Goal: Task Accomplishment & Management: Use online tool/utility

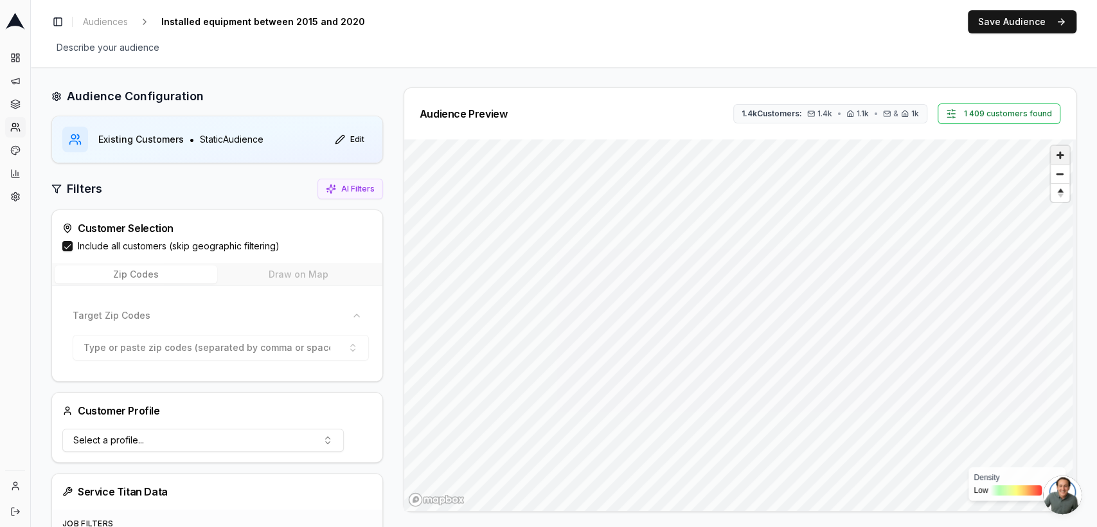
click at [1051, 160] on span "Zoom in" at bounding box center [1060, 155] width 19 height 19
click at [1054, 150] on span "Zoom in" at bounding box center [1060, 155] width 19 height 19
click at [1058, 160] on span "Zoom in" at bounding box center [1060, 155] width 19 height 19
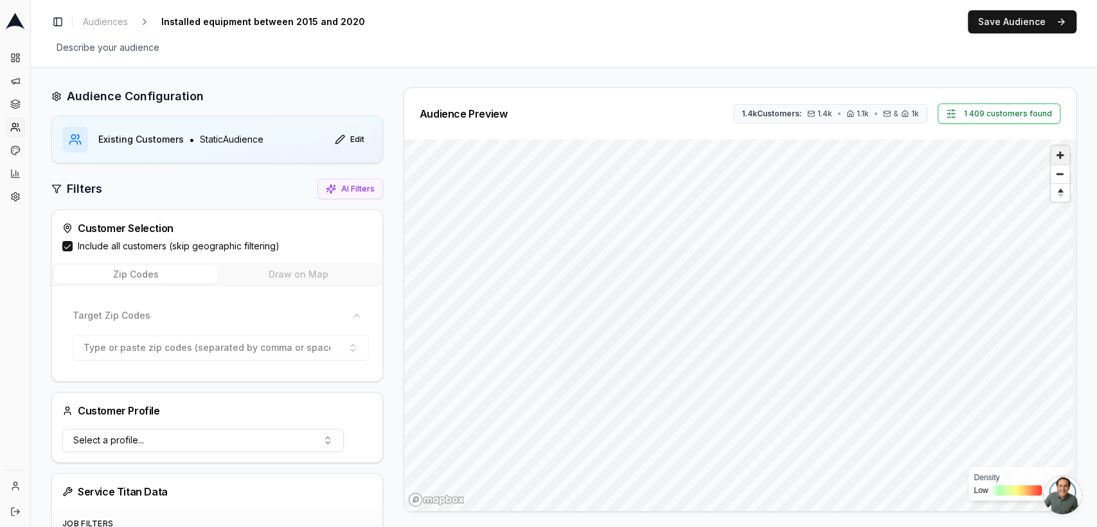
click at [1058, 160] on span "Zoom in" at bounding box center [1060, 155] width 19 height 19
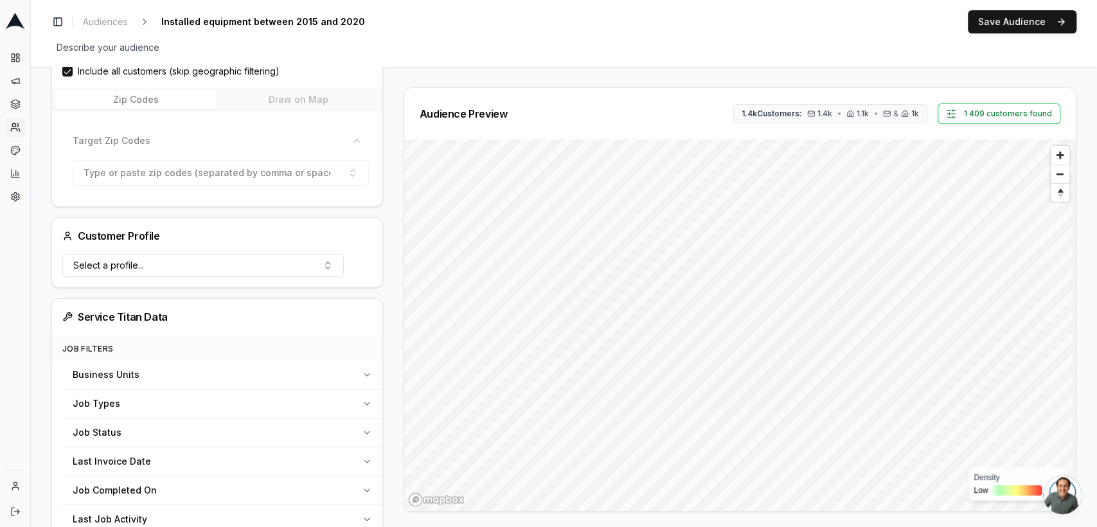
scroll to position [123, 0]
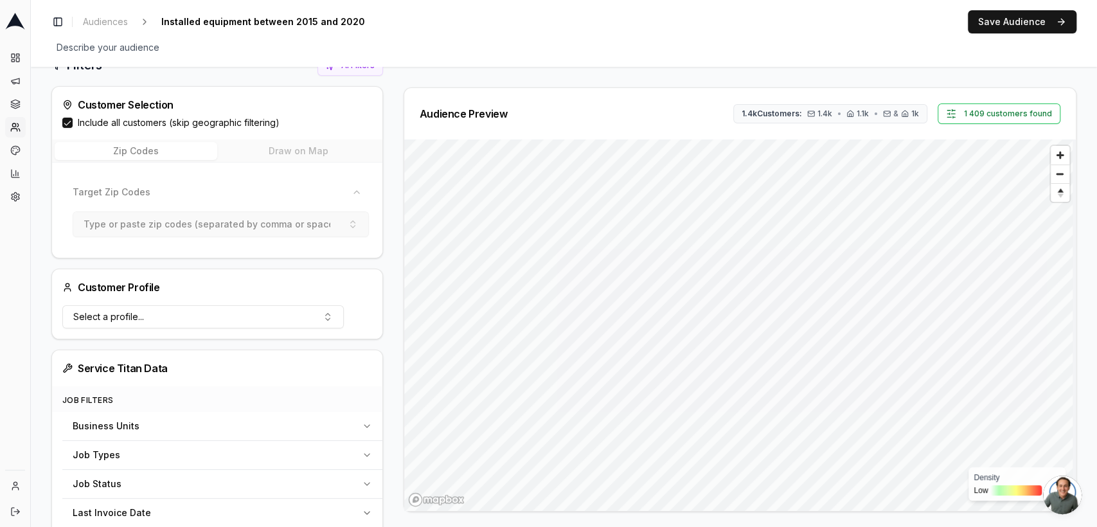
click at [340, 224] on button "Type or paste zip codes (separated by comma or space)" at bounding box center [221, 224] width 296 height 26
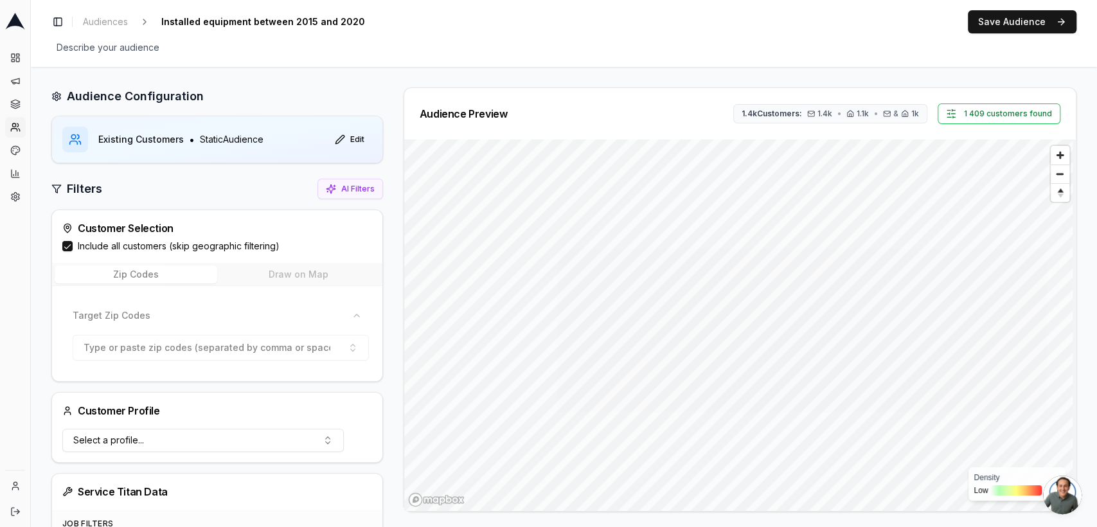
scroll to position [91, 0]
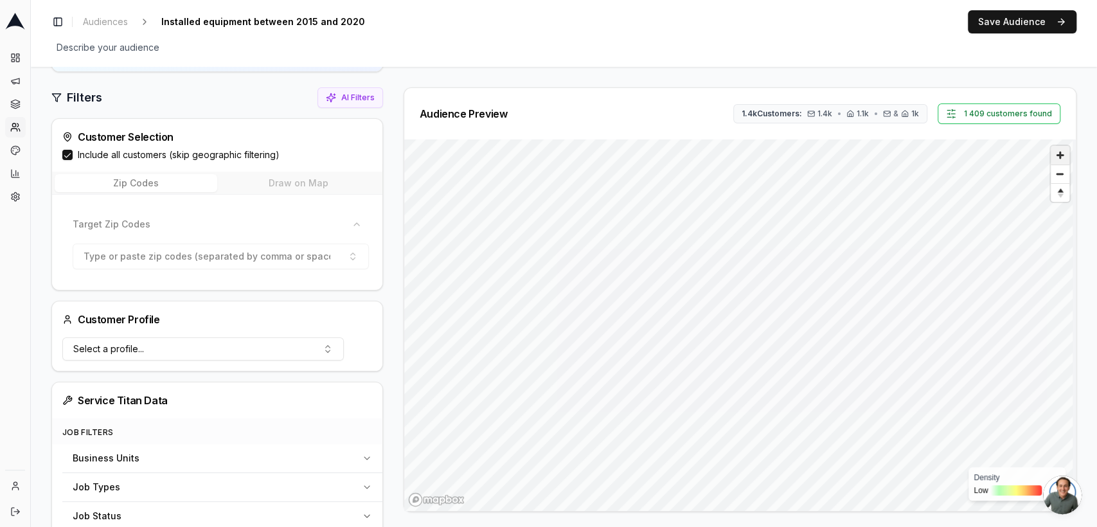
click at [1053, 153] on span "Zoom in" at bounding box center [1060, 155] width 19 height 19
click at [1059, 156] on span "Zoom in" at bounding box center [1060, 155] width 19 height 19
click at [1055, 177] on span "Zoom out" at bounding box center [1060, 174] width 19 height 18
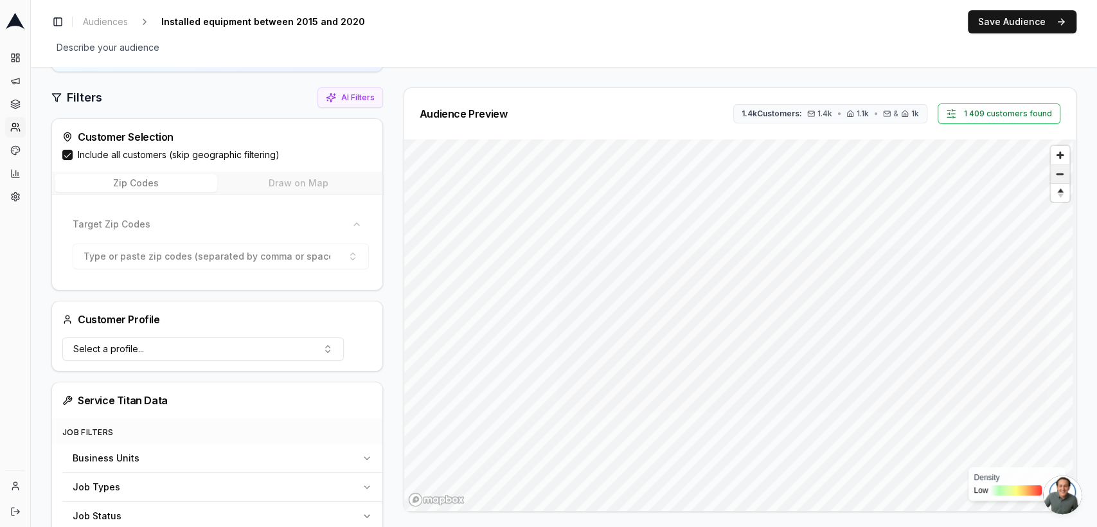
click at [1055, 177] on span "Zoom out" at bounding box center [1060, 174] width 19 height 18
click at [162, 219] on div "Target Zip Codes" at bounding box center [210, 224] width 274 height 13
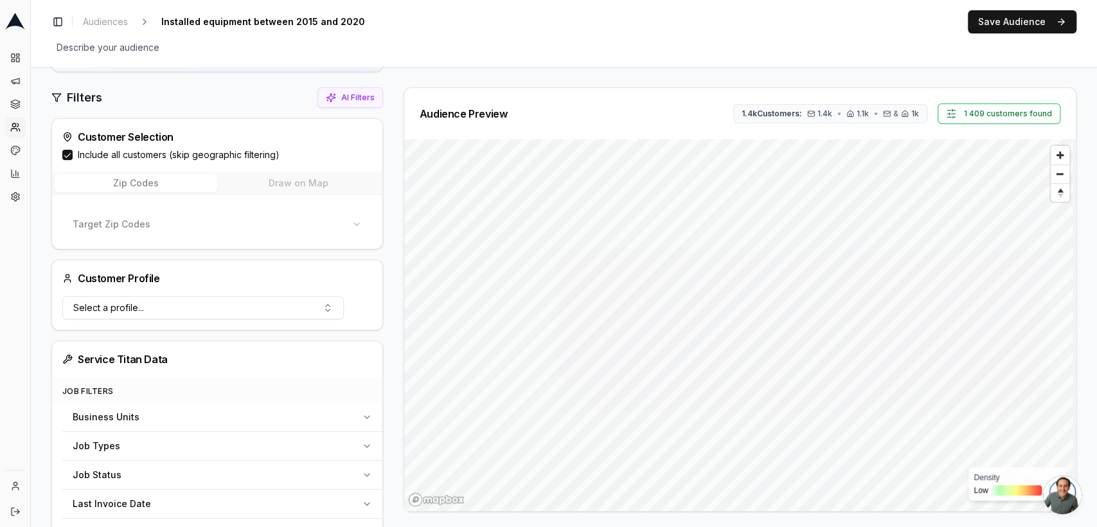
click at [278, 219] on div "Target Zip Codes" at bounding box center [210, 224] width 274 height 13
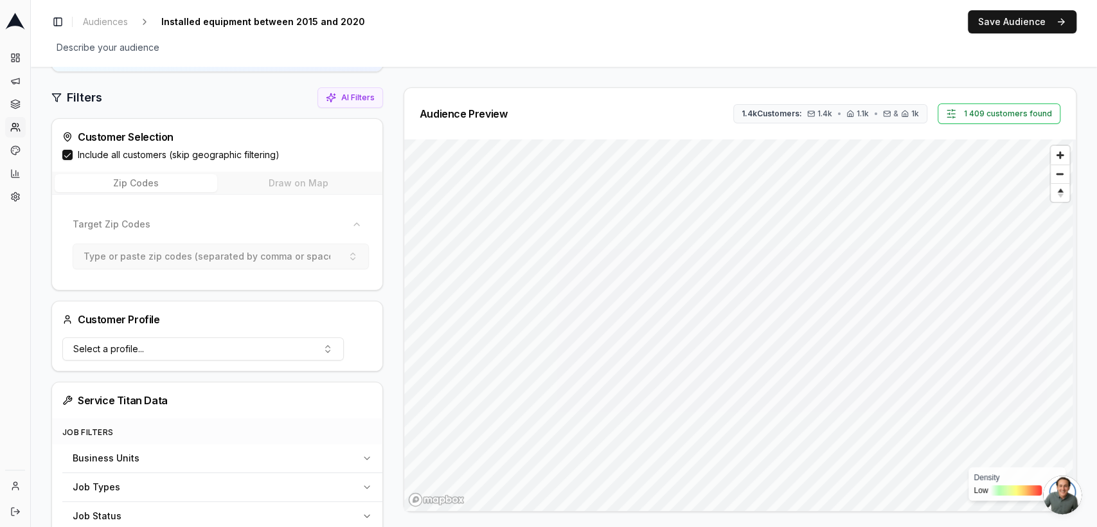
click at [343, 265] on button "Type or paste zip codes (separated by comma or space)" at bounding box center [221, 257] width 296 height 26
paste input "95101 95103 95106 95108 95109 95110 95111 95112 95113 95115 95116 95117 95118 9…"
type input "95101 95103 95106 95108 95109 95110 95111 95112 95113 95115 95116 95117 95118 9…"
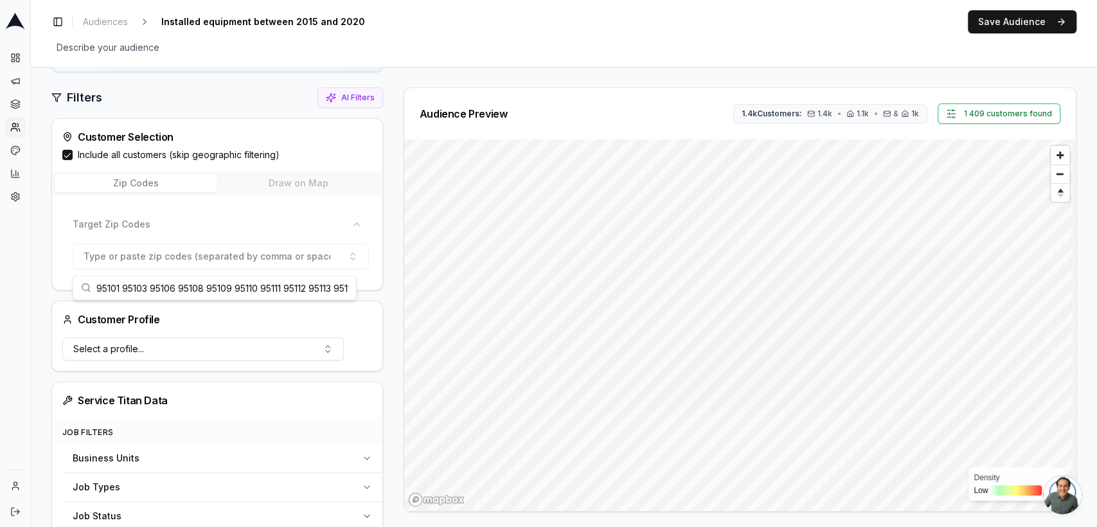
click at [317, 289] on input "95101 95103 95106 95108 95109 95110 95111 95112 95113 95115 95116 95117 95118 9…" at bounding box center [222, 287] width 252 height 23
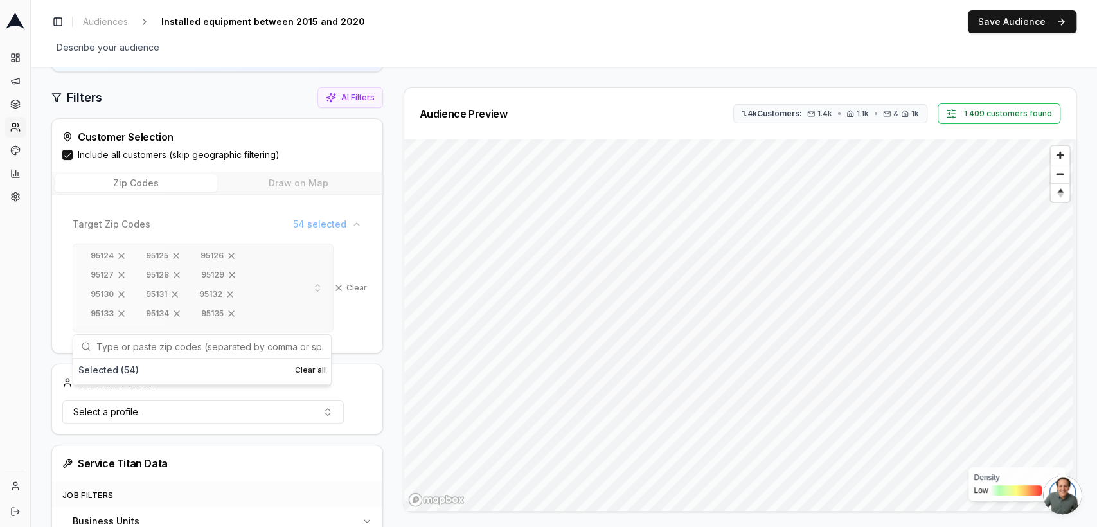
scroll to position [194, 0]
paste input "95050 95051 95052 95053 95054 95055 95056 95008 95009 95011 95030 95032 95070 9…"
type input "95050 95051 95052 95053 95054 95055 95056 95008 95009 95011 95030 95032 95070 9…"
click at [364, 341] on div "95101 95103 95106 95108 95109 95110 95111 95112 95113 95115 95116 95117 95118 9…" at bounding box center [217, 290] width 310 height 104
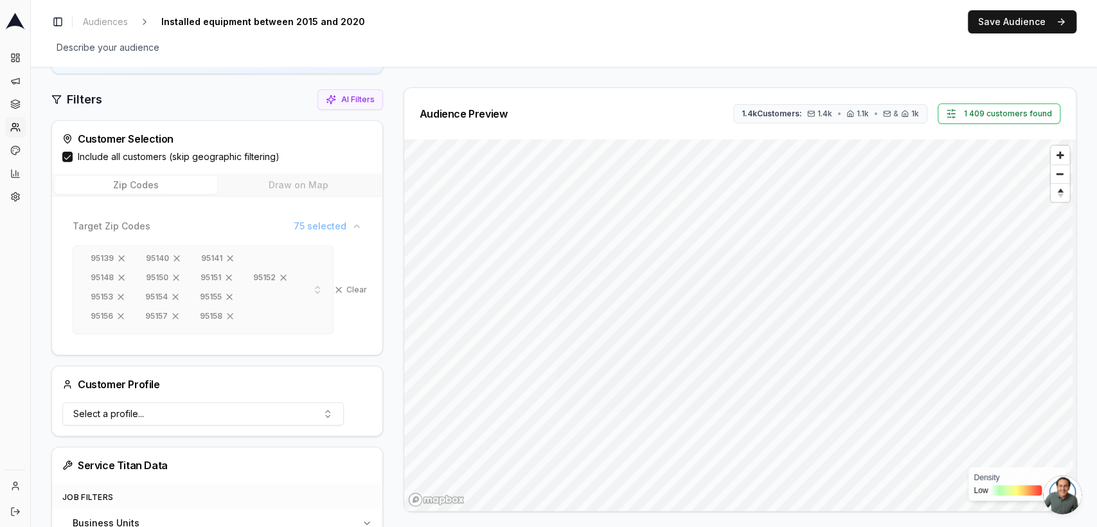
scroll to position [246, 0]
click at [67, 155] on button "Include all customers (skip geographic filtering)" at bounding box center [67, 157] width 10 height 10
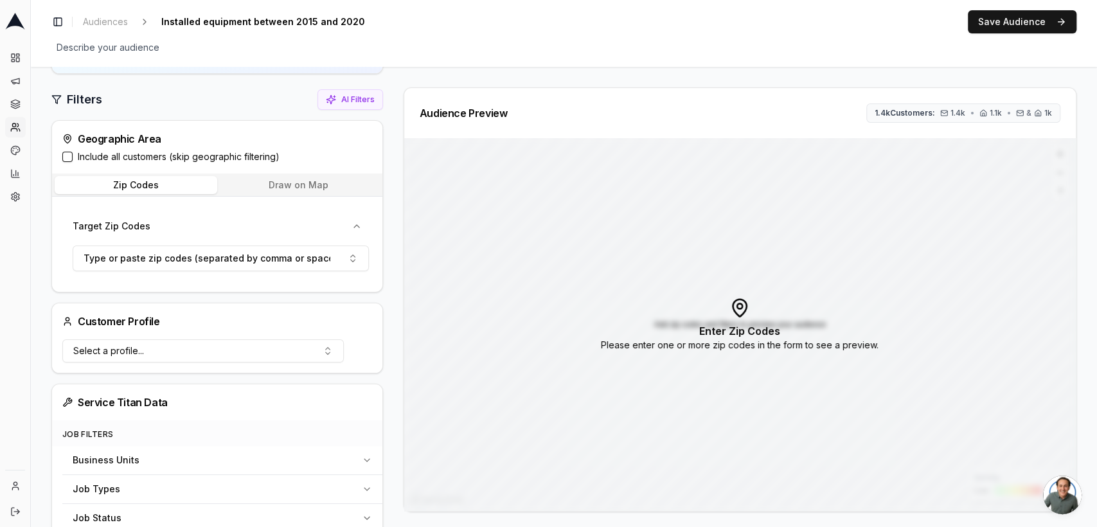
scroll to position [0, 0]
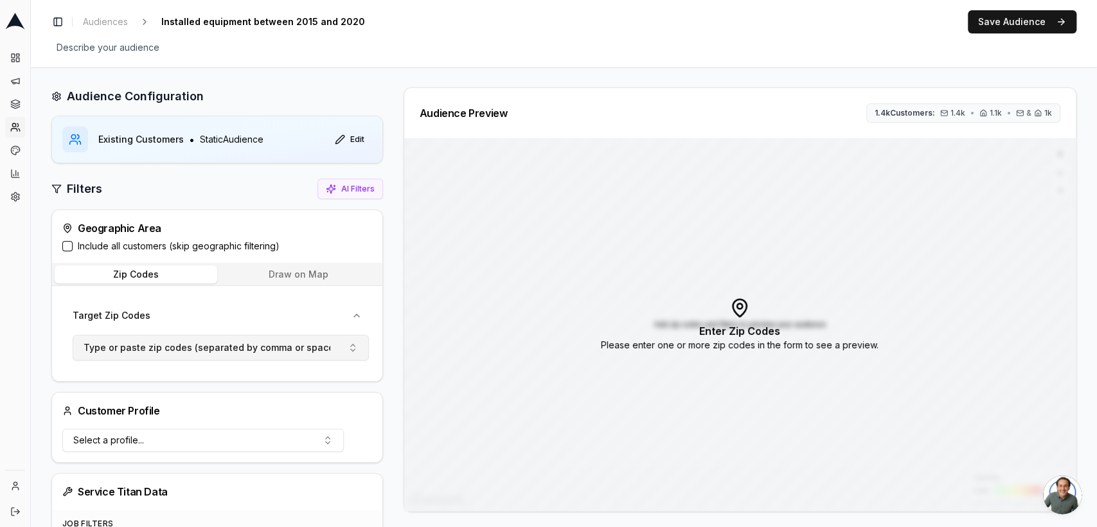
click at [201, 346] on span "Type or paste zip codes (separated by comma or space)" at bounding box center [211, 347] width 254 height 13
type input "95050 95051 95052 95053 95054 95055 95056 95008 95009 95011 95030 95032 95070 9…"
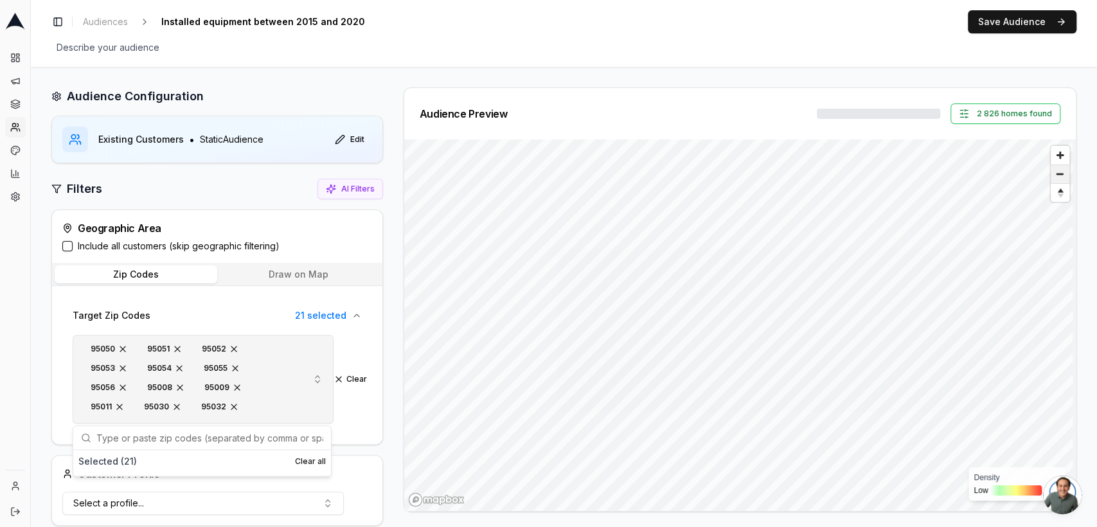
click at [1055, 173] on span "Zoom out" at bounding box center [1060, 174] width 19 height 18
click at [272, 397] on div "95050 95051 95052 95053 95054 95055 95056 95008 95009 95011 95030 95032 95070 9…" at bounding box center [191, 379] width 215 height 77
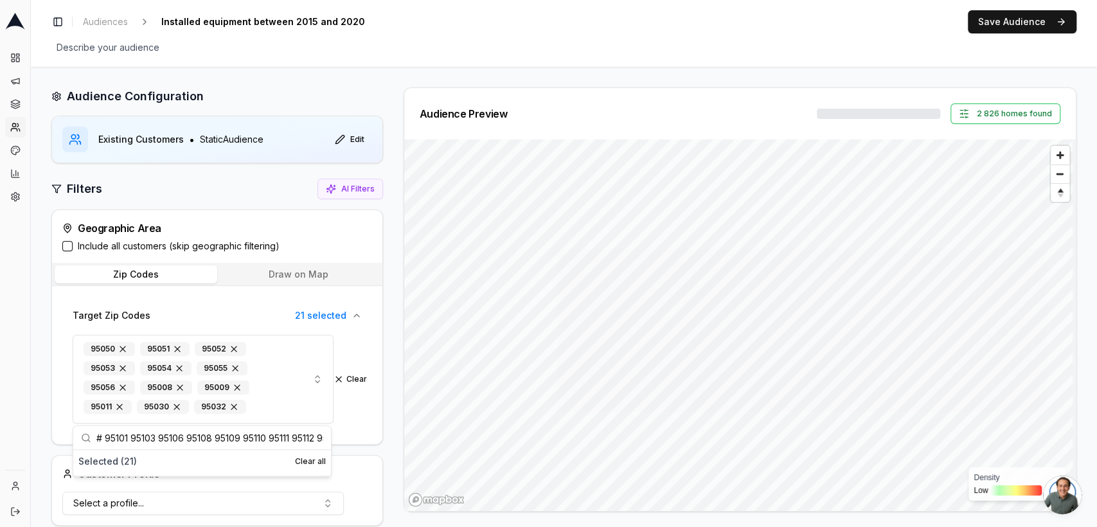
scroll to position [0, 1265]
type input "# 95101 95103 95106 95108 95109 95110 95111 95112 95113 95115 95116 95117 95118…"
click at [365, 427] on div "95050 95051 95052 95053 95054 95055 95056 95008 95009 95011 95030 95032 95070 9…" at bounding box center [217, 382] width 310 height 104
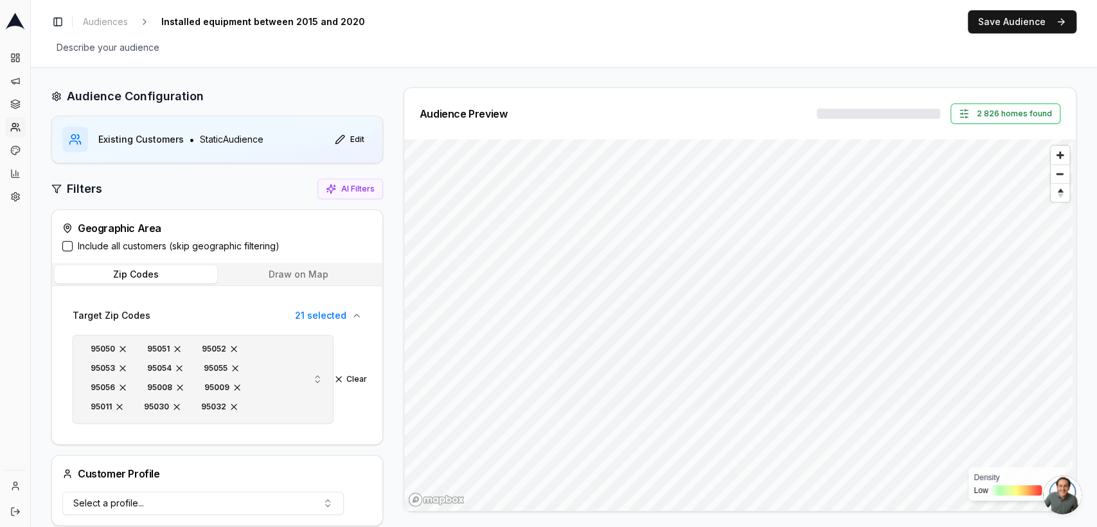
click at [270, 409] on div "95050 95051 95052 95053 95054 95055 95056 95008 95009 95011 95030 95032 95070 9…" at bounding box center [191, 379] width 215 height 77
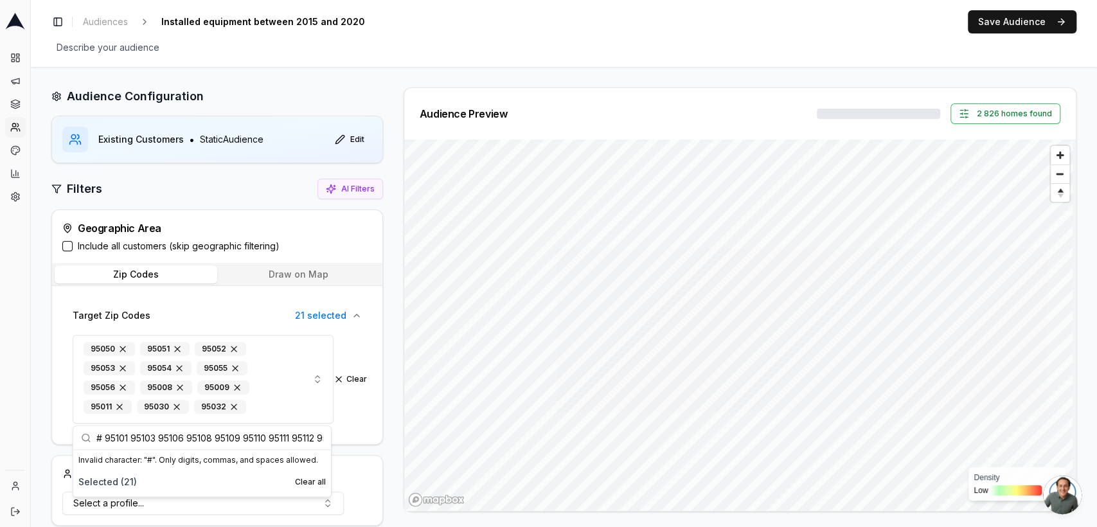
click at [255, 442] on input "# 95101 95103 95106 95108 95109 95110 95111 95112 95113 95115 95116 95117 95118…" at bounding box center [209, 437] width 227 height 23
click at [342, 379] on button "Clear" at bounding box center [350, 379] width 33 height 10
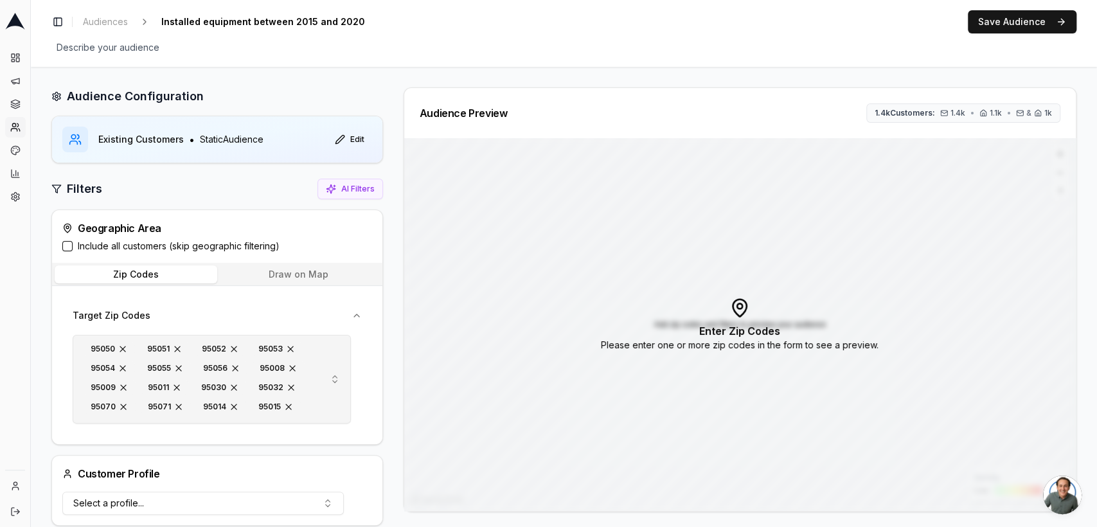
click at [286, 383] on span "button" at bounding box center [291, 387] width 10 height 10
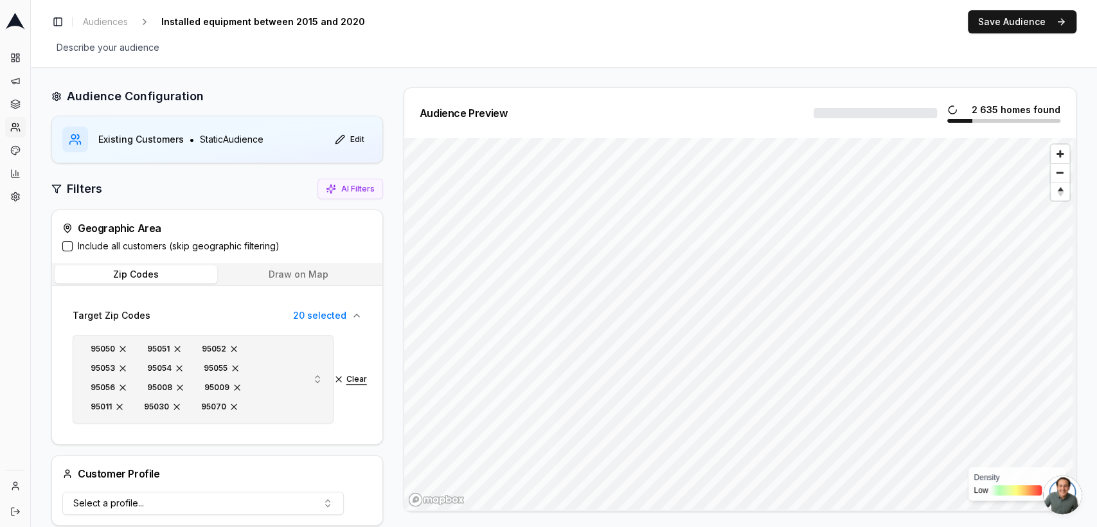
click at [339, 378] on button "Clear" at bounding box center [350, 379] width 33 height 10
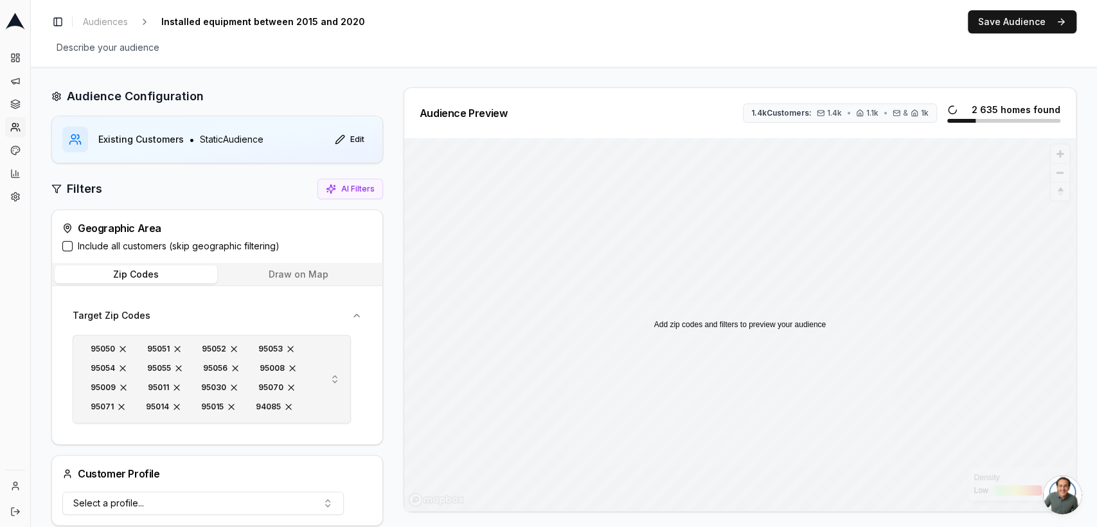
click at [339, 378] on button "95050 95051 95052 95053 95054 95055 95056 95008 95009 95011 95030 95070 95071 9…" at bounding box center [212, 379] width 278 height 89
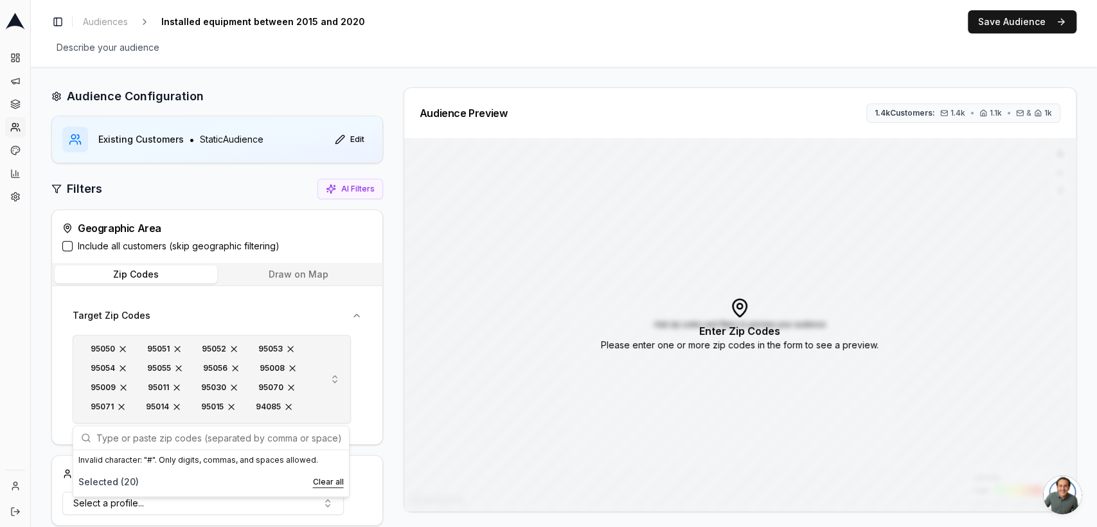
click at [317, 485] on button "Clear all" at bounding box center [327, 482] width 31 height 10
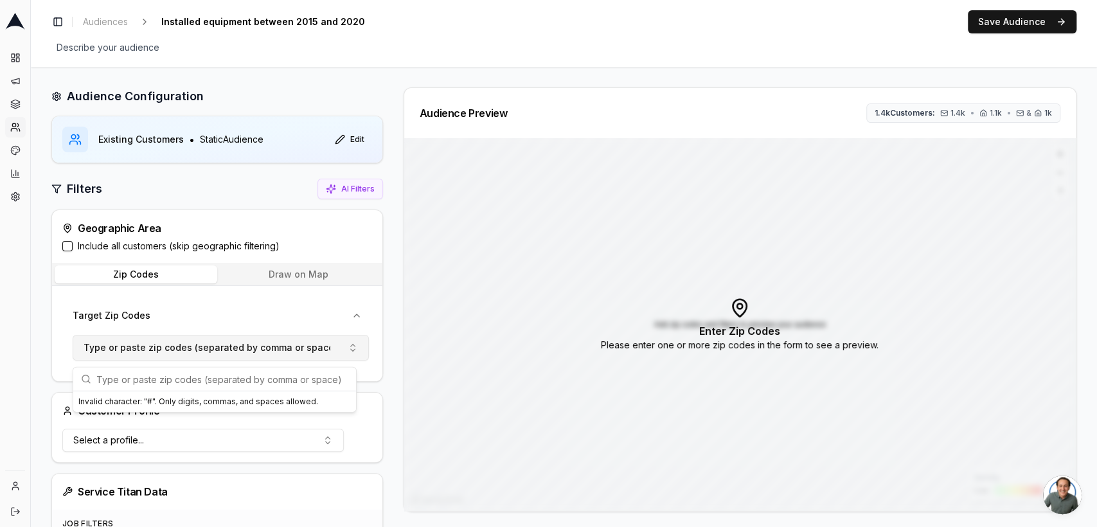
click at [116, 348] on span "Type or paste zip codes (separated by comma or space)" at bounding box center [211, 347] width 254 height 13
click at [161, 339] on button "Type or paste zip codes (separated by comma or space)" at bounding box center [221, 348] width 296 height 26
type input "95125 95126 95127 95128 95129 95130 95131 95132 95133 95134 95135 95136 95137 9…"
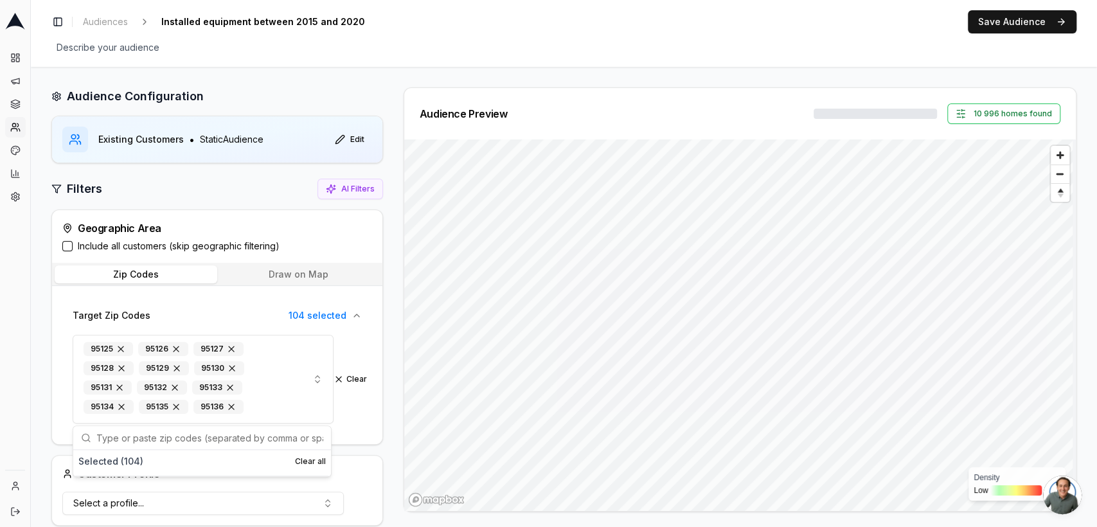
click at [393, 211] on div "Audience Preview 10 996 homes found Density Low High" at bounding box center [734, 299] width 683 height 424
click at [342, 373] on div "Clear" at bounding box center [350, 379] width 23 height 23
click at [350, 378] on button "Clear" at bounding box center [350, 379] width 33 height 10
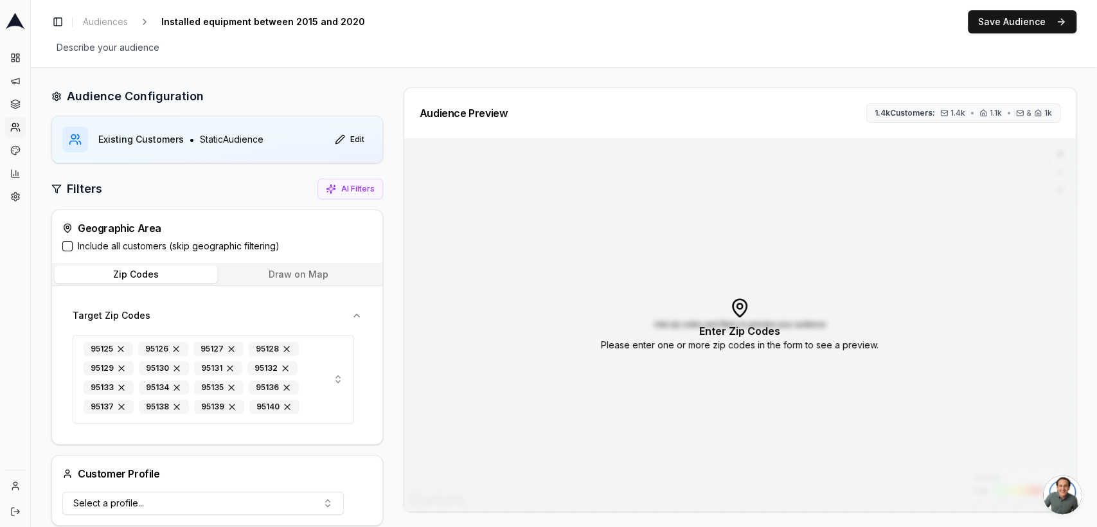
click at [72, 253] on div "Geographic Area Include all customers (skip geographic filtering)" at bounding box center [217, 236] width 330 height 53
click at [66, 248] on button "Include all customers (skip geographic filtering)" at bounding box center [67, 246] width 10 height 10
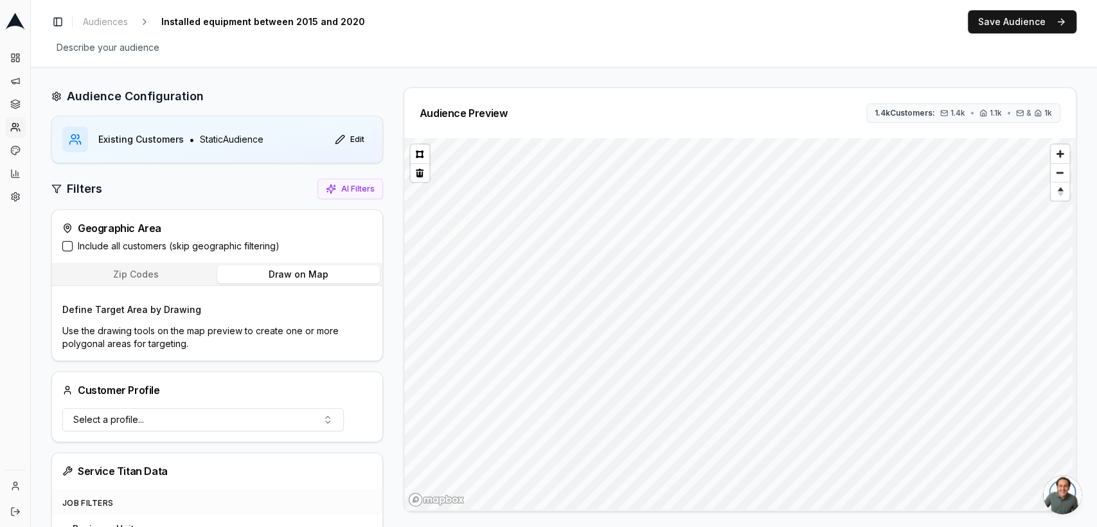
click at [307, 272] on button "Draw on Map" at bounding box center [298, 274] width 163 height 18
click at [422, 162] on button at bounding box center [420, 155] width 19 height 19
click at [418, 154] on button at bounding box center [420, 155] width 19 height 19
click at [1054, 173] on span "Zoom out" at bounding box center [1060, 174] width 19 height 18
click at [417, 151] on button at bounding box center [420, 155] width 19 height 19
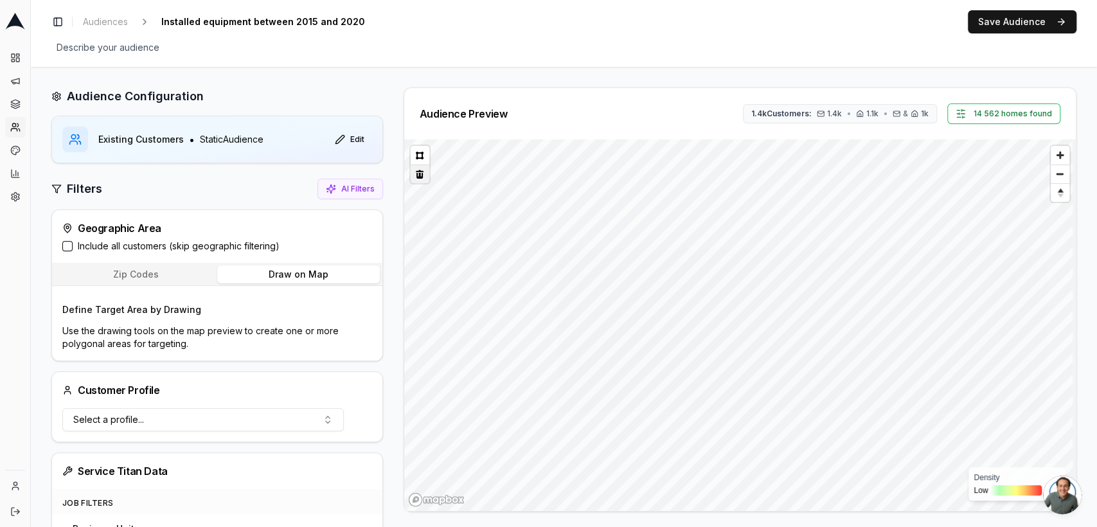
click at [420, 165] on button at bounding box center [420, 174] width 19 height 19
click at [420, 150] on button at bounding box center [420, 155] width 19 height 19
